Goal: Register for event/course

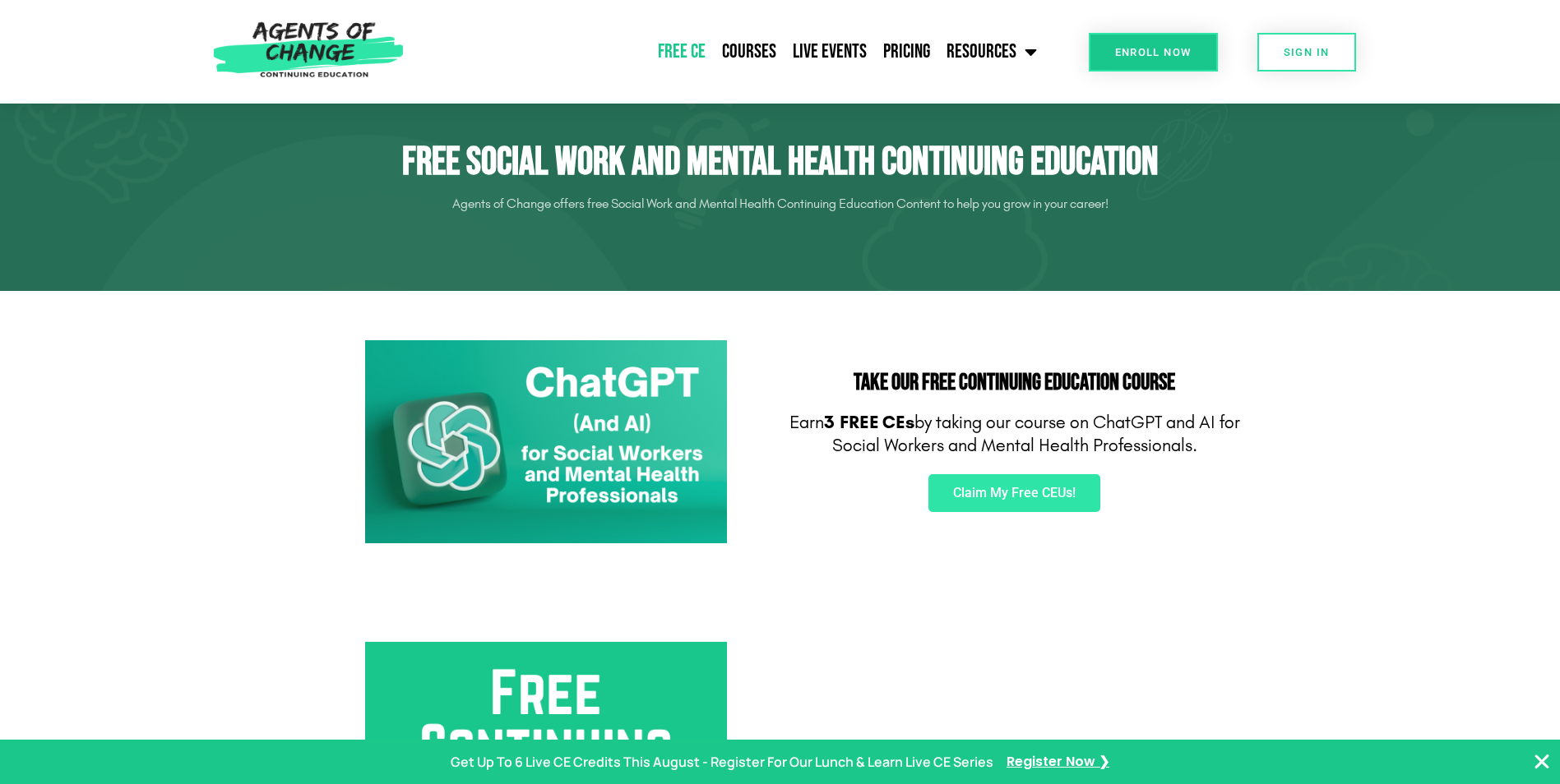
scroll to position [83, 0]
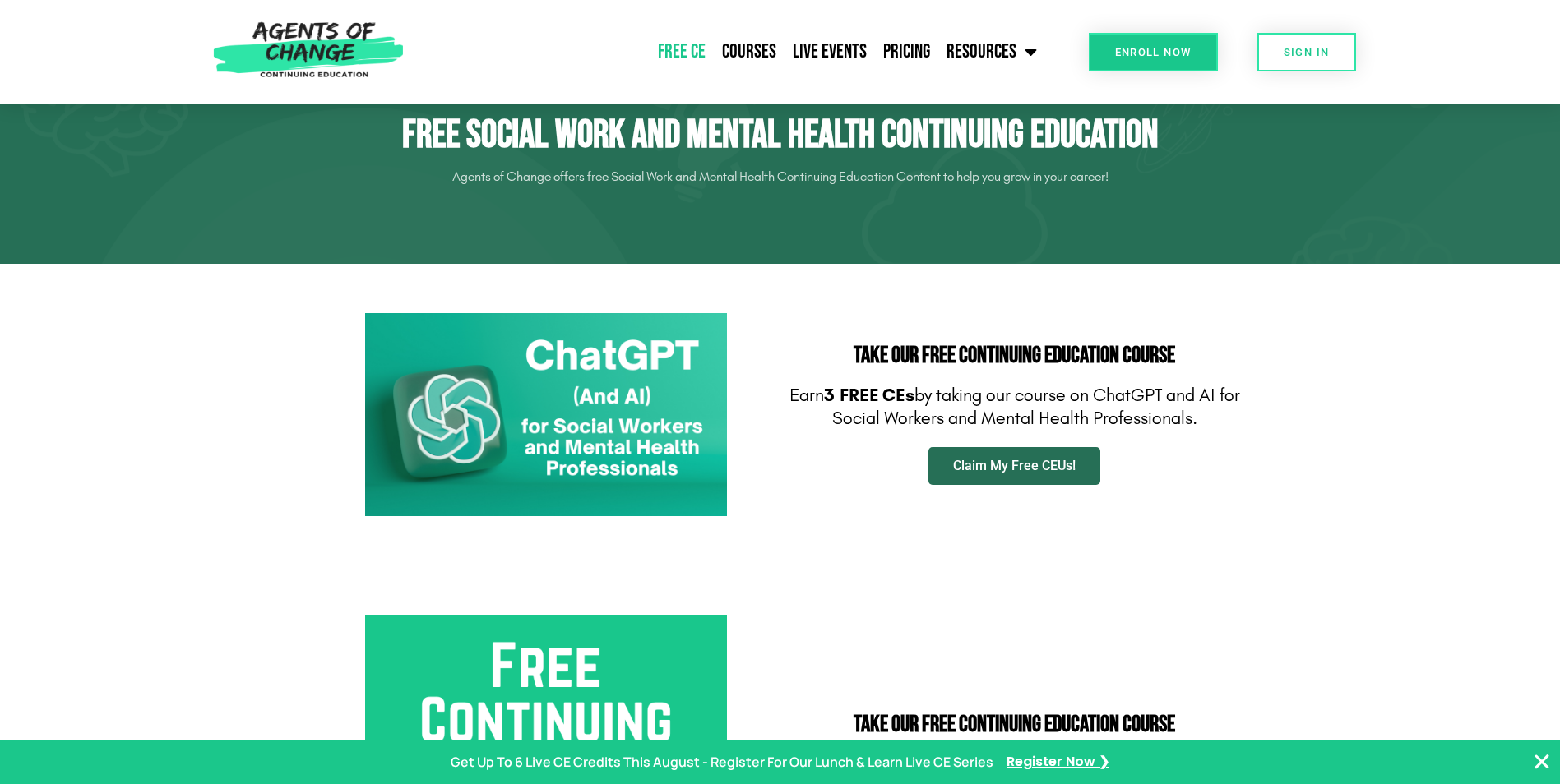
click at [968, 461] on span "Claim My Free CEUs!" at bounding box center [1014, 466] width 123 height 13
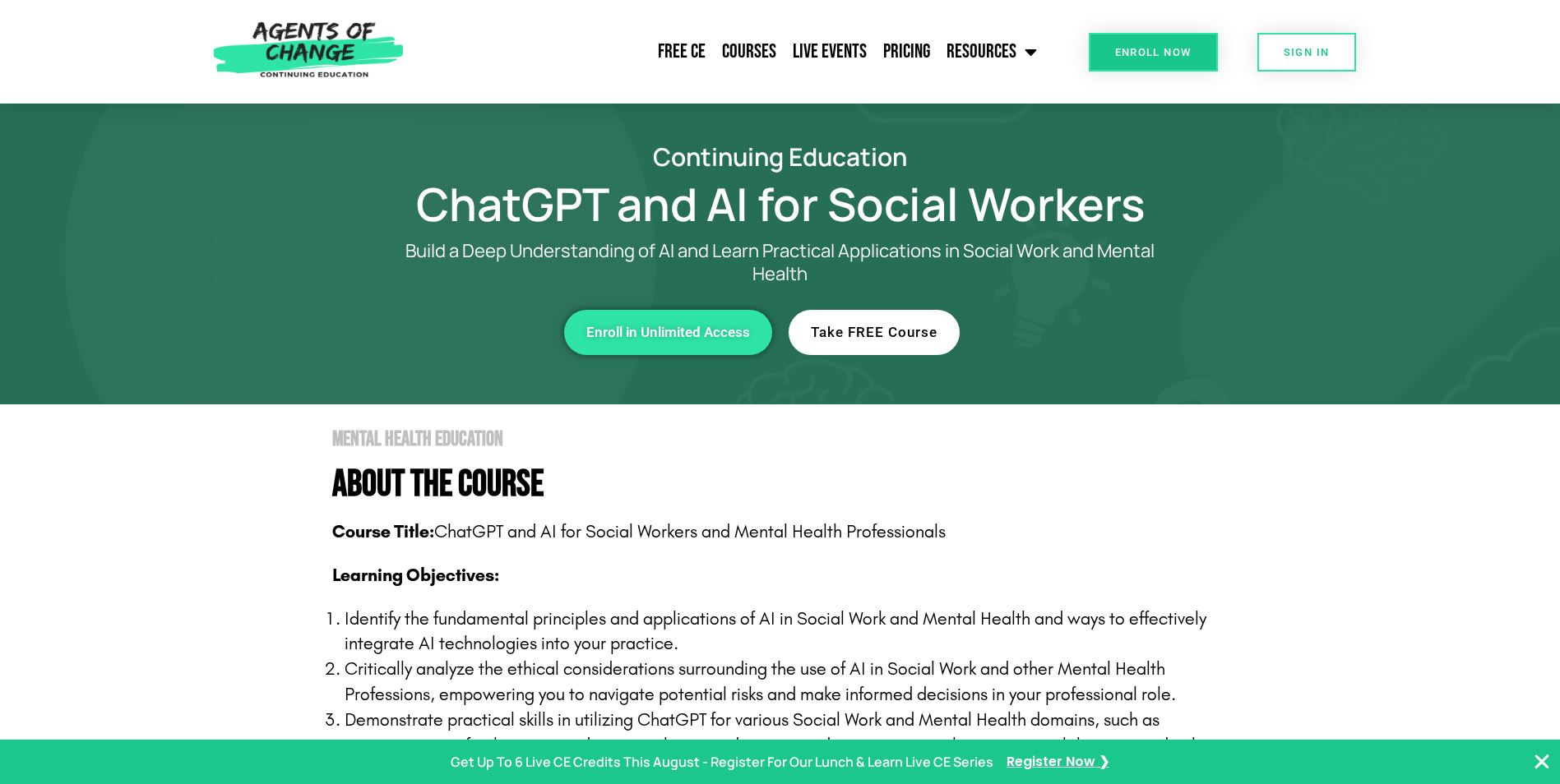
click at [861, 337] on span "Take FREE Course" at bounding box center [874, 332] width 127 height 14
